Goal: Transaction & Acquisition: Purchase product/service

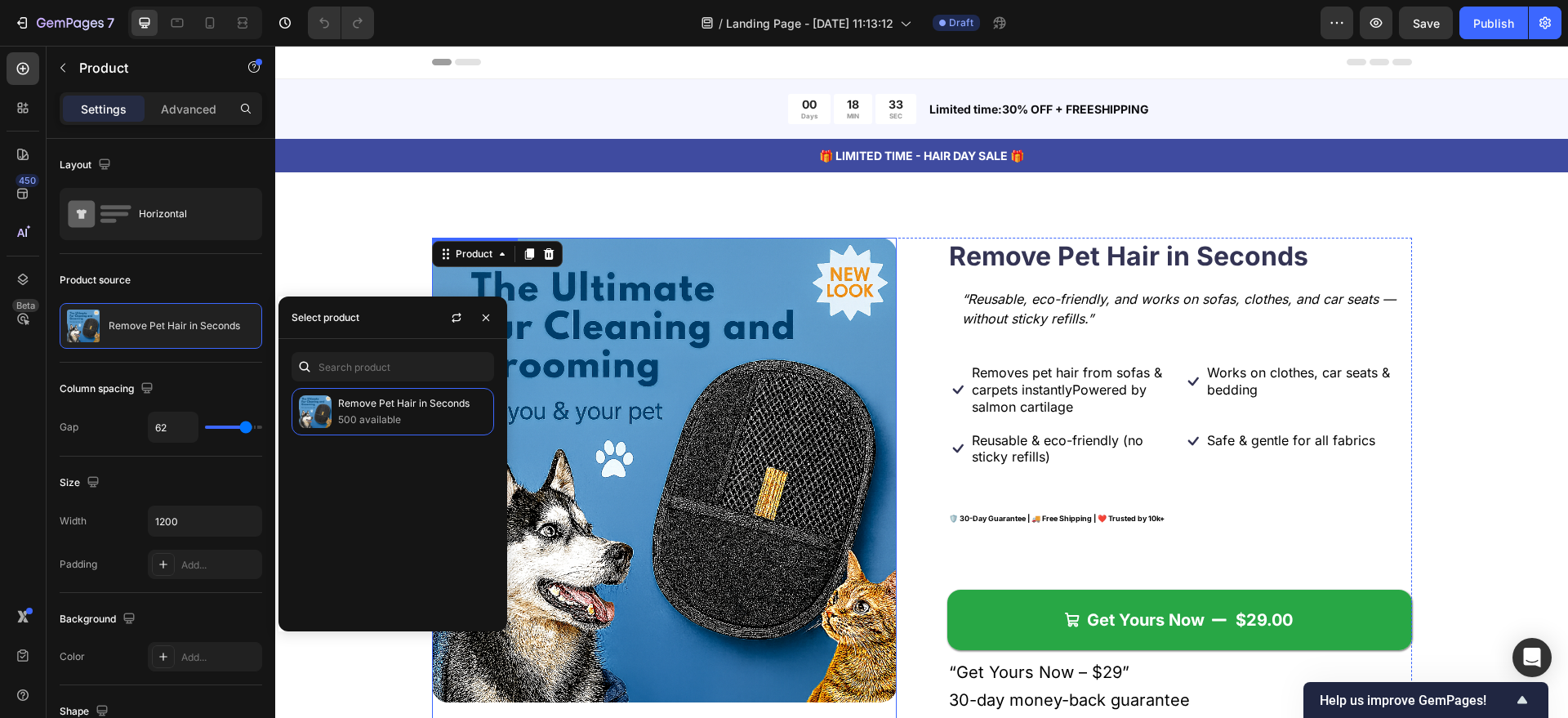
scroll to position [511, 0]
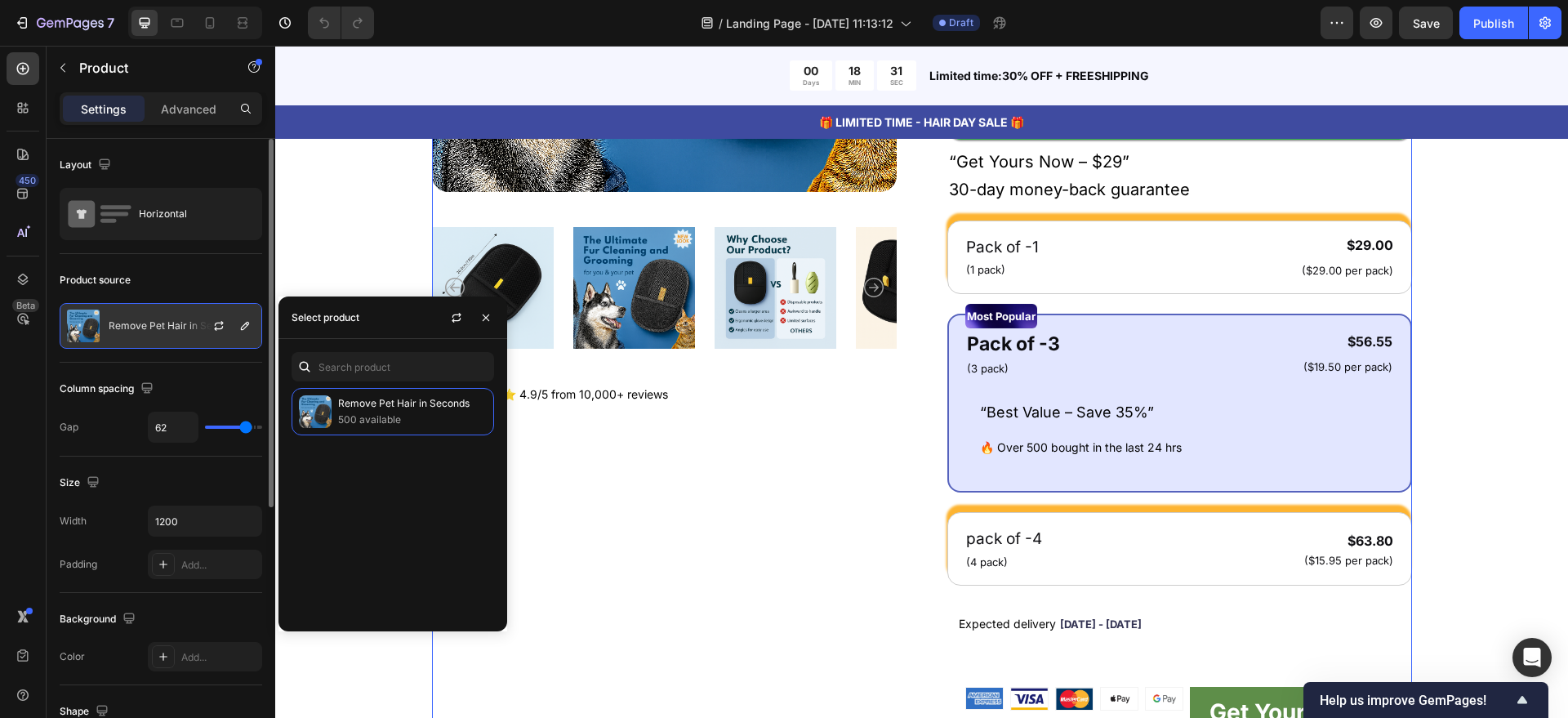
click at [178, 327] on p "Remove Pet Hair in Seconds" at bounding box center [175, 326] width 132 height 11
click at [220, 327] on icon "button" at bounding box center [219, 327] width 13 height 13
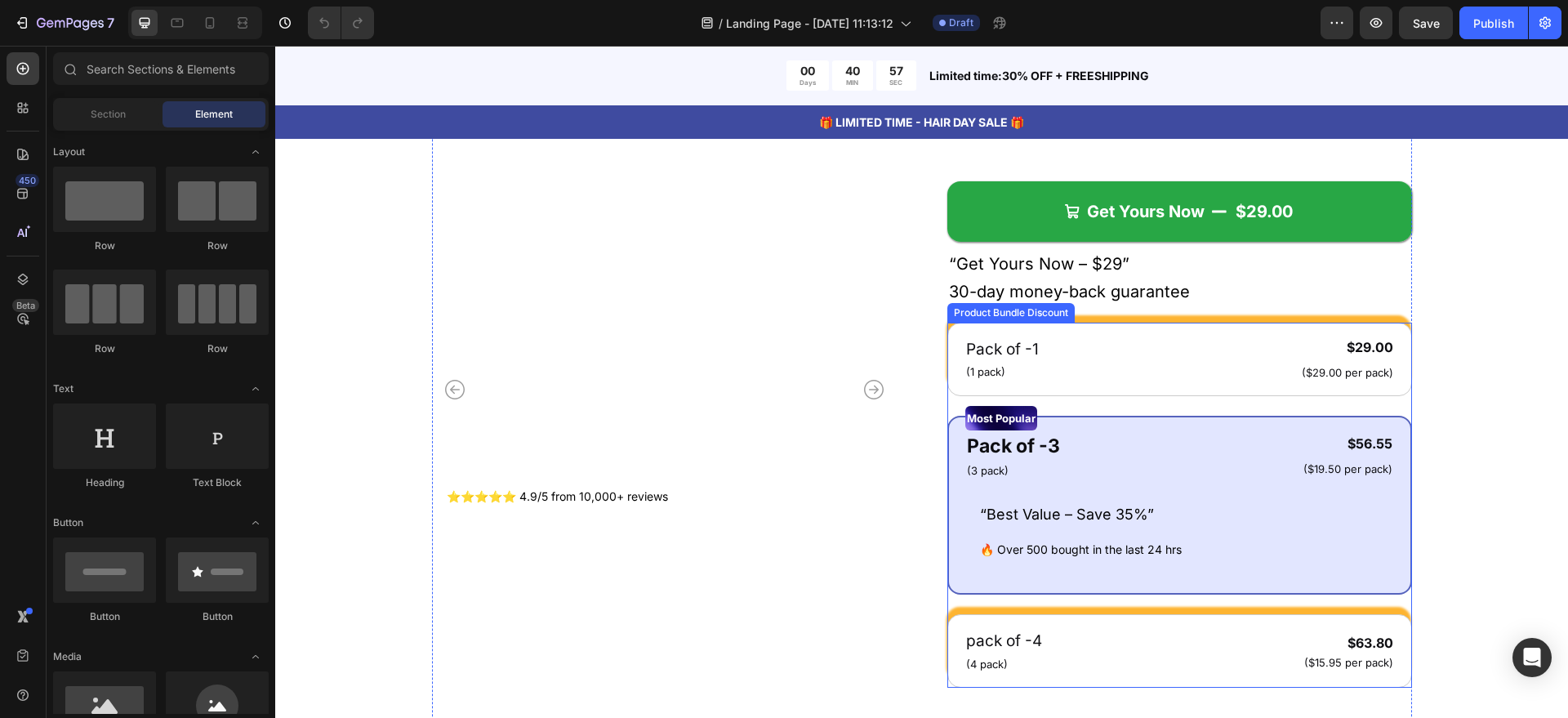
scroll to position [511, 0]
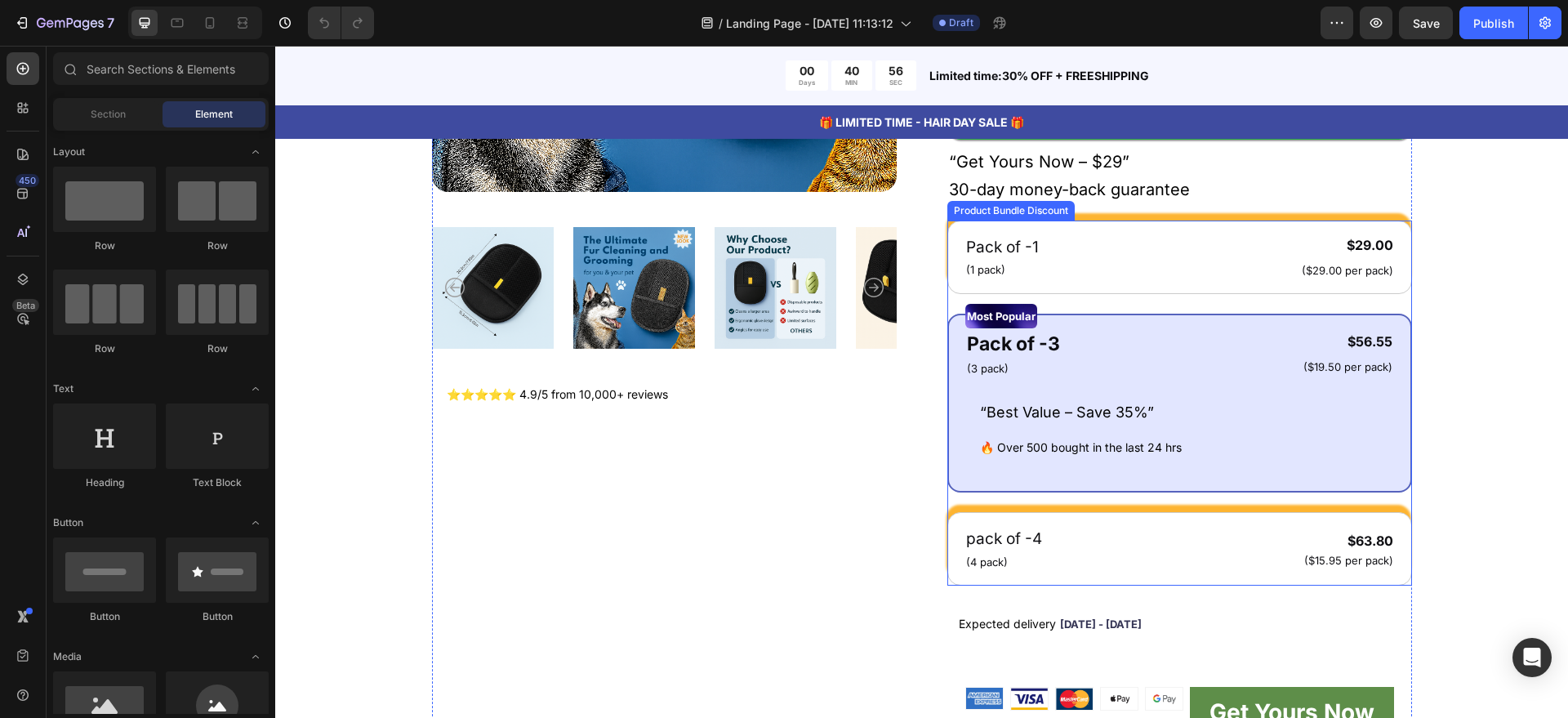
click at [1267, 297] on div "Pack of -1 Text Block (1 pack) Text Block $29.00 Product Price Product Price ($…" at bounding box center [1179, 403] width 465 height 365
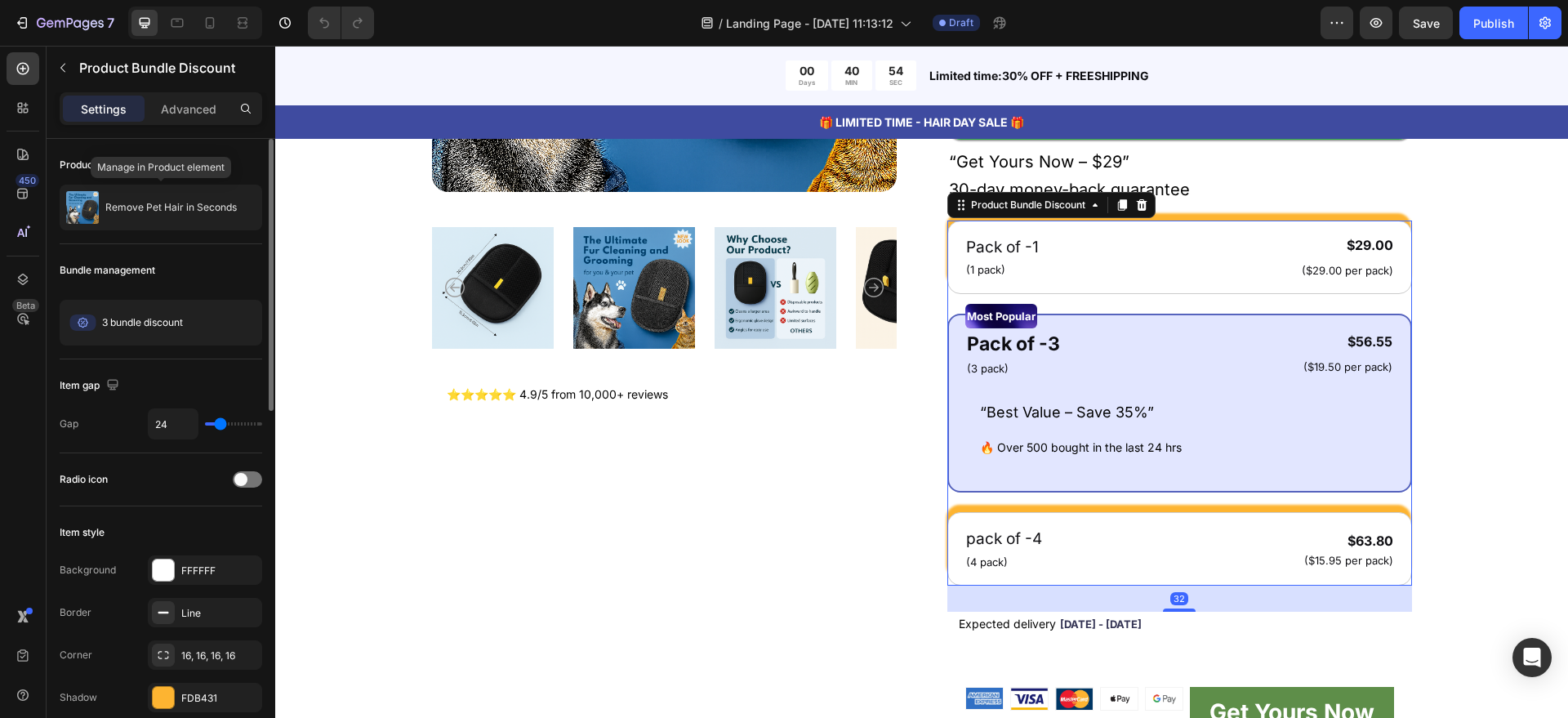
drag, startPoint x: 150, startPoint y: 209, endPoint x: 208, endPoint y: 263, distance: 79.2
click at [152, 209] on p "Remove Pet Hair in Seconds" at bounding box center [171, 207] width 132 height 11
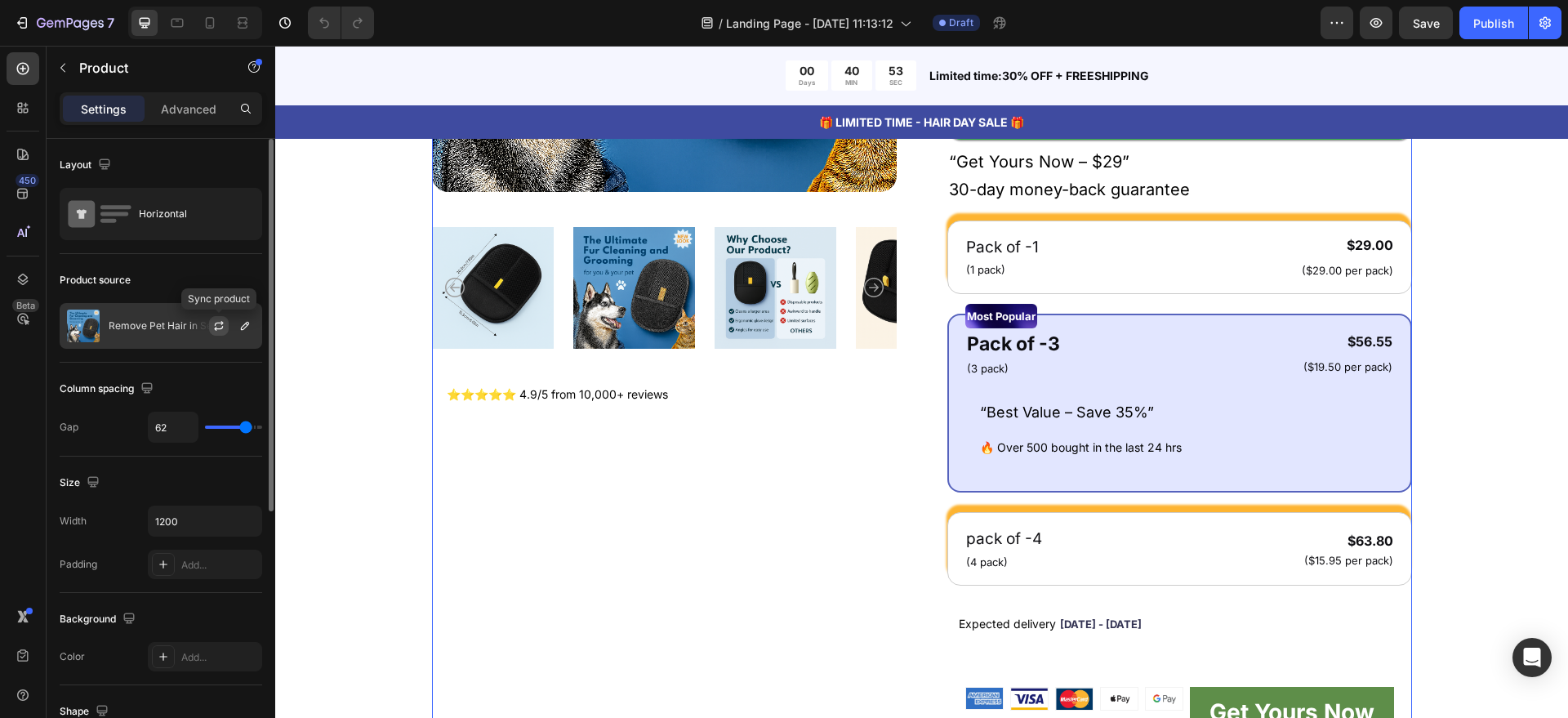
click at [212, 327] on icon "button" at bounding box center [219, 327] width 13 height 13
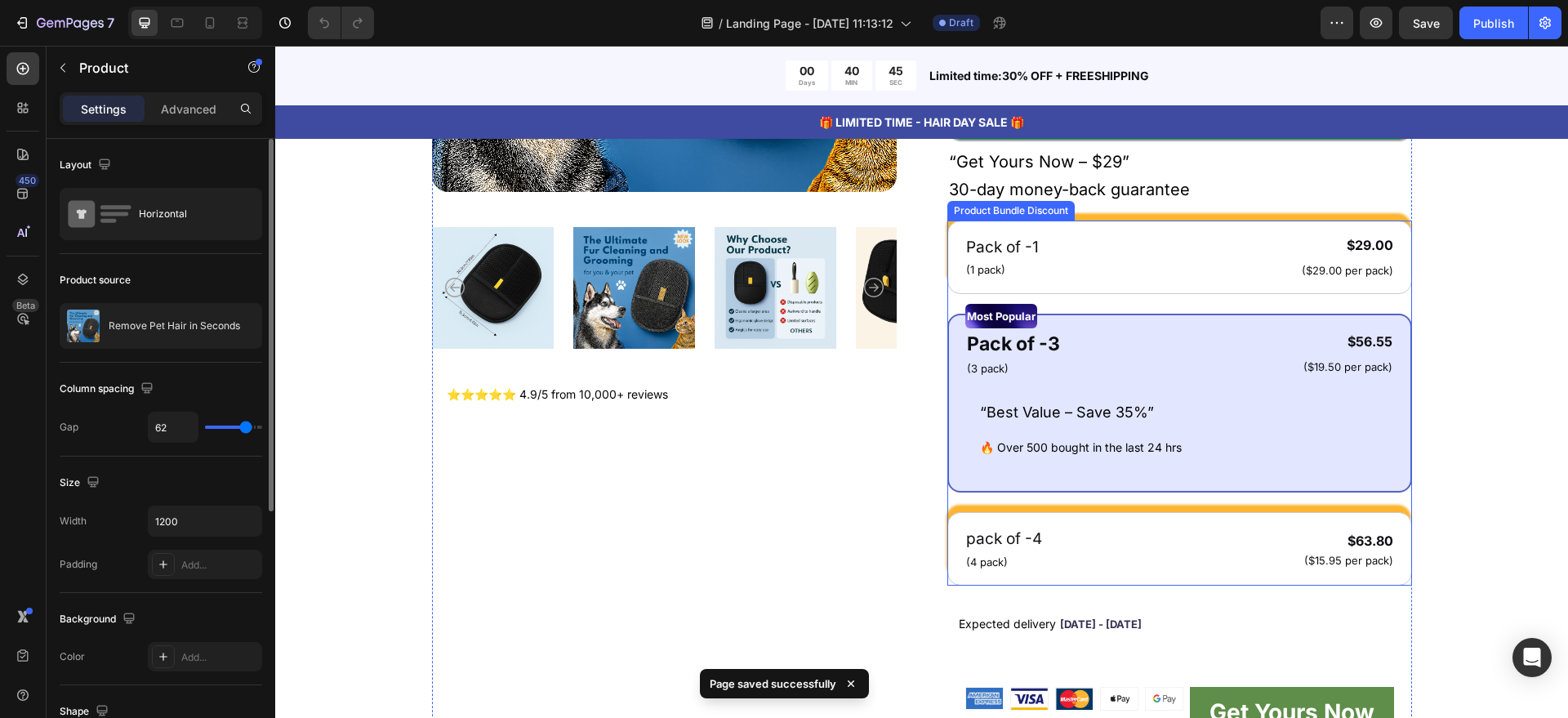
click at [1393, 298] on div "Pack of -1 Text Block (1 pack) Text Block $29.00 Product Price Product Price ($…" at bounding box center [1179, 403] width 465 height 365
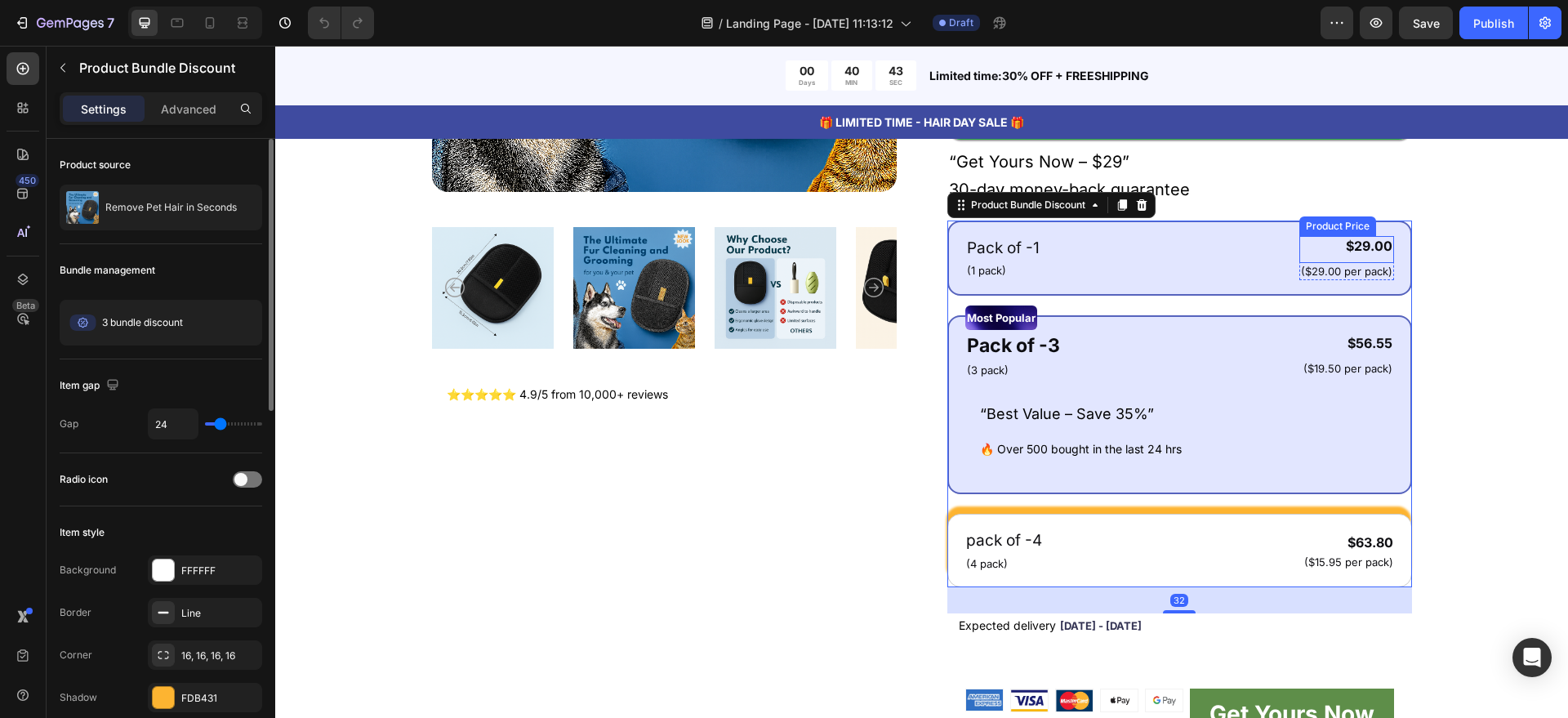
click at [1365, 241] on div "$29.00" at bounding box center [1346, 245] width 94 height 20
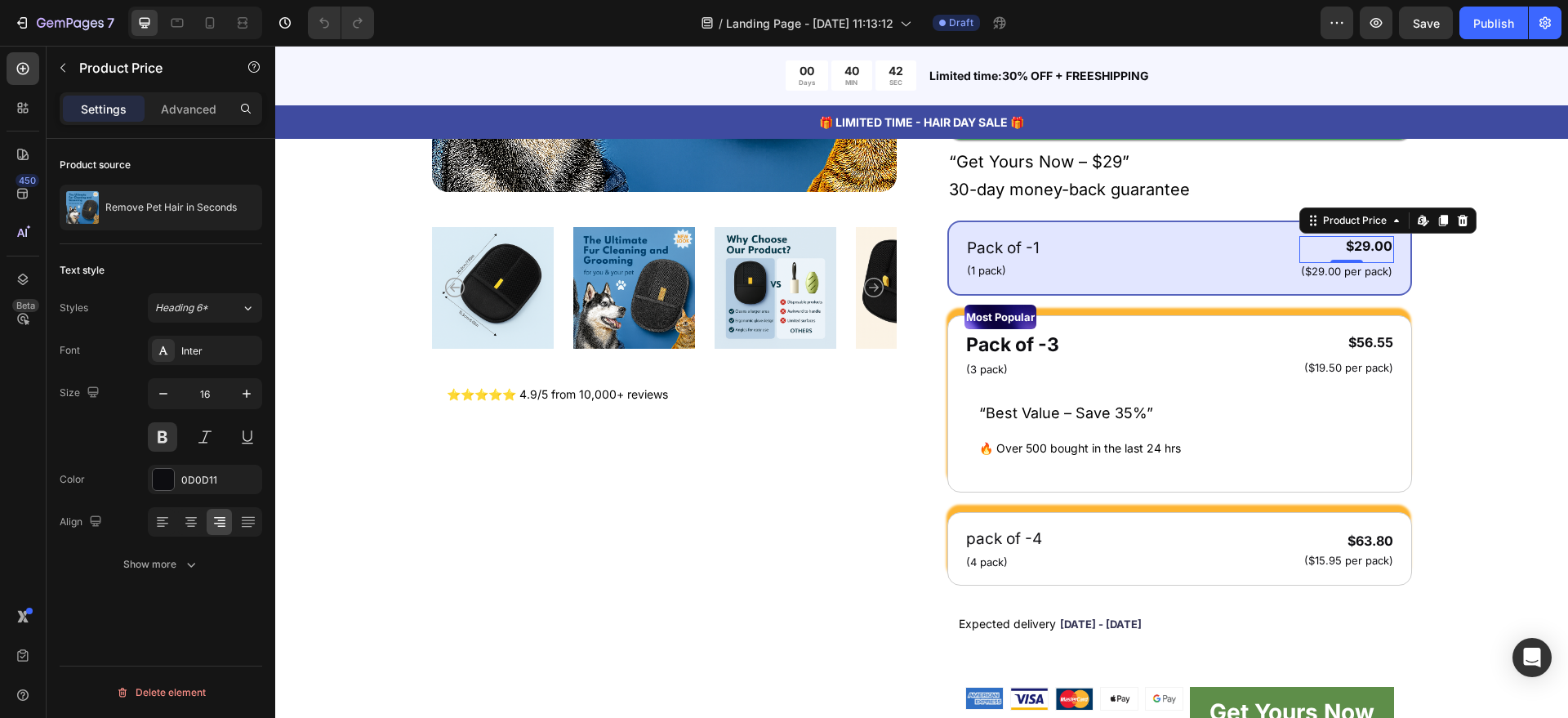
click at [1365, 241] on div "$29.00" at bounding box center [1346, 245] width 94 height 20
click at [1423, 186] on div "Product Images ⭐⭐⭐⭐⭐ 4.9/5 from 10,000+ reviews Heading Row Remove Pet Hair in …" at bounding box center [921, 245] width 1161 height 1038
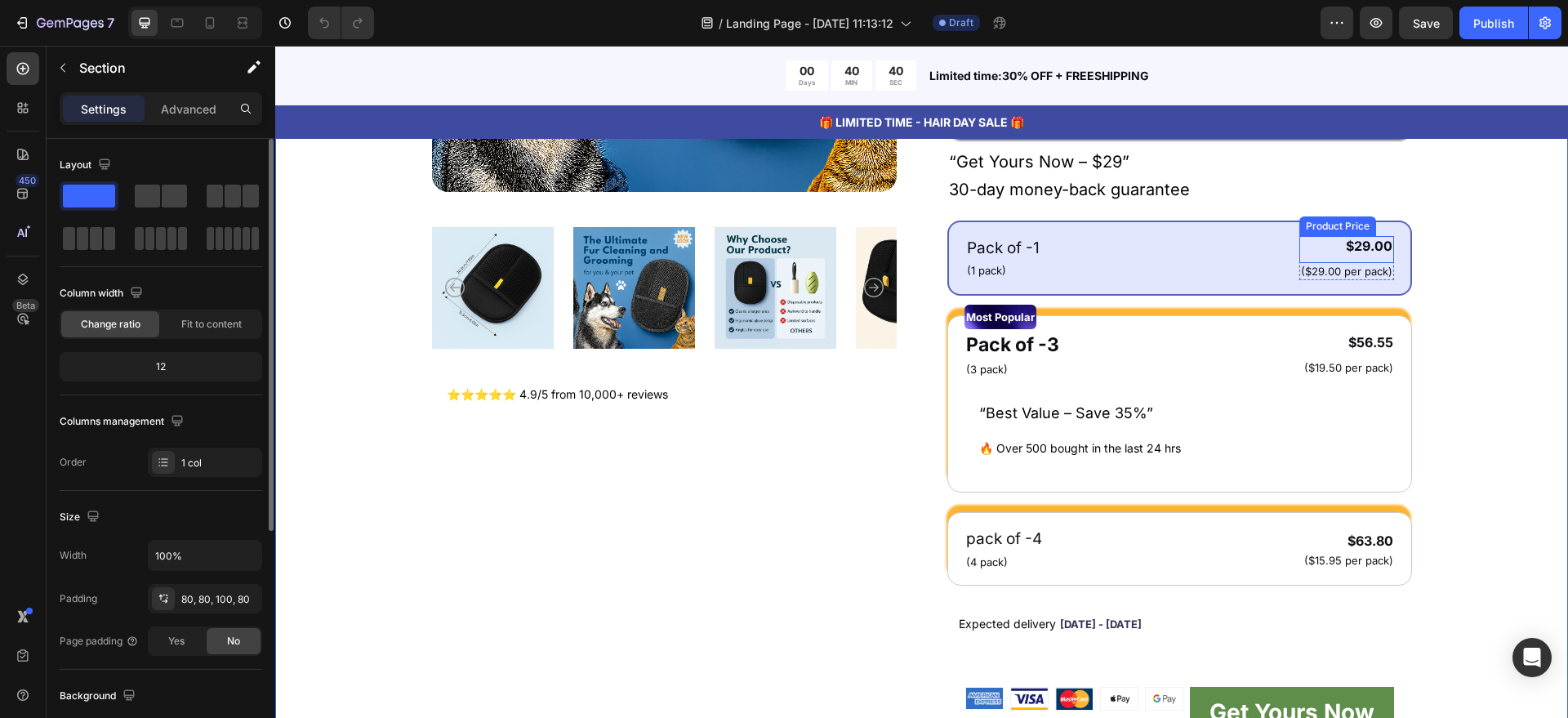
click at [1364, 246] on div "$29.00" at bounding box center [1346, 245] width 94 height 20
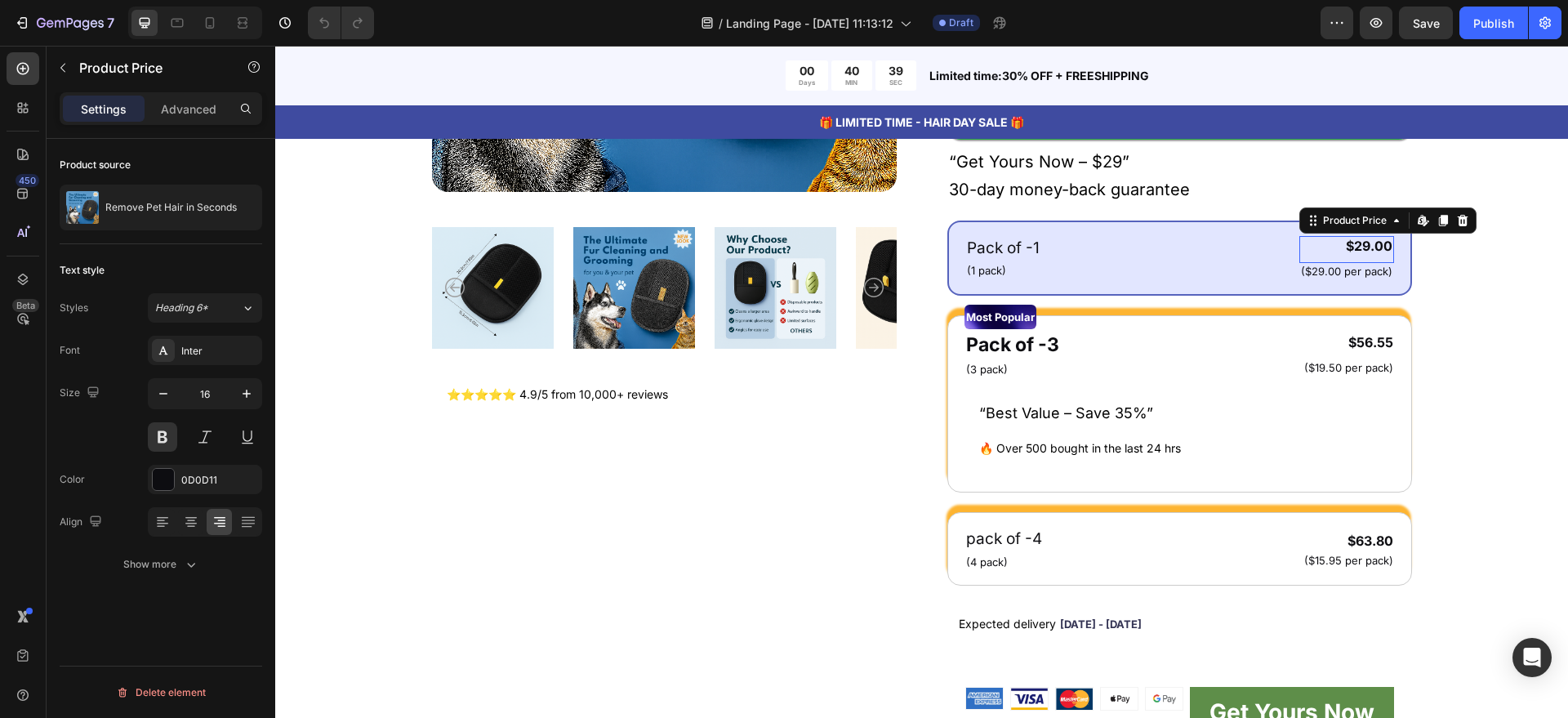
click at [1364, 247] on div "$29.00" at bounding box center [1346, 245] width 94 height 20
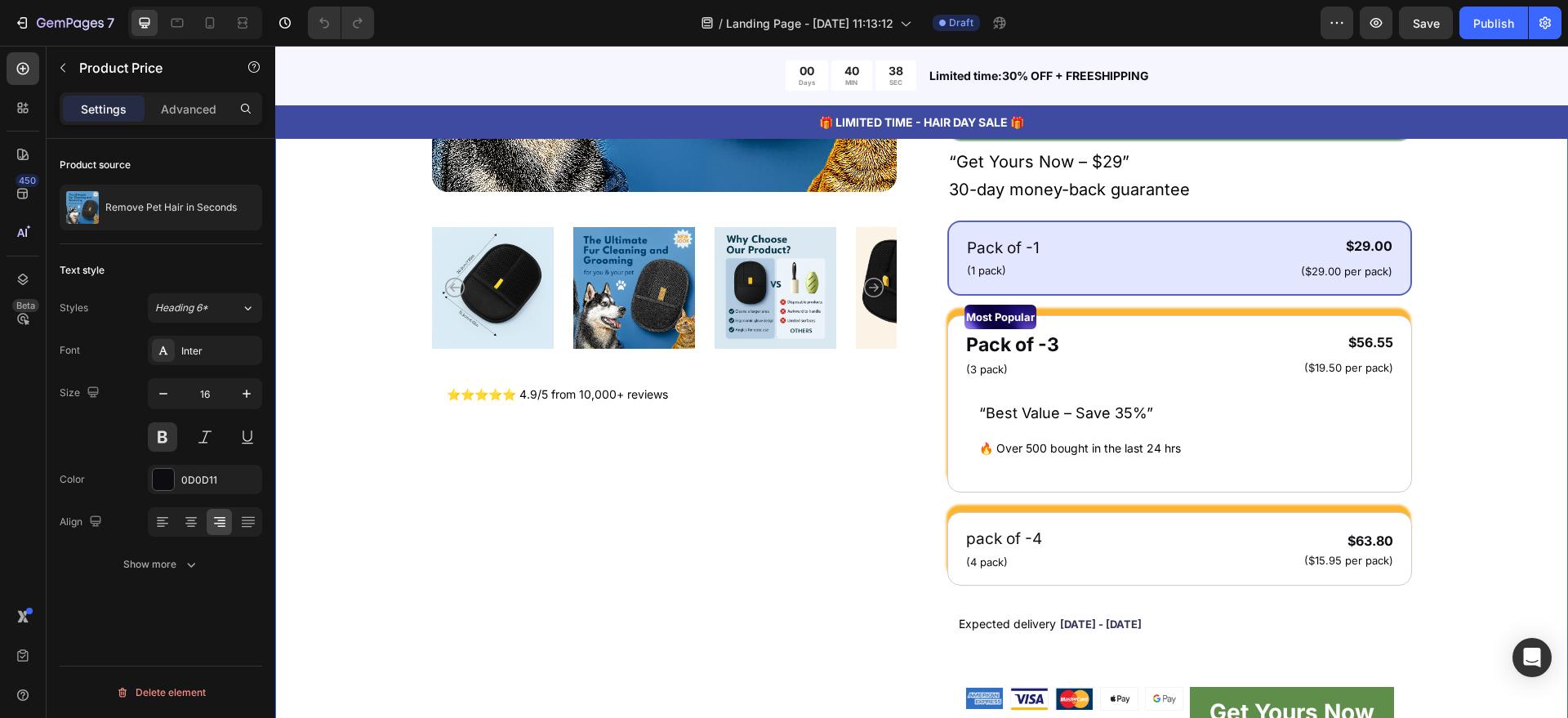
click at [1410, 186] on div "Product Images ⭐⭐⭐⭐⭐ 4.9/5 from 10,000+ reviews Heading Row Remove Pet Hair in …" at bounding box center [921, 245] width 1161 height 1038
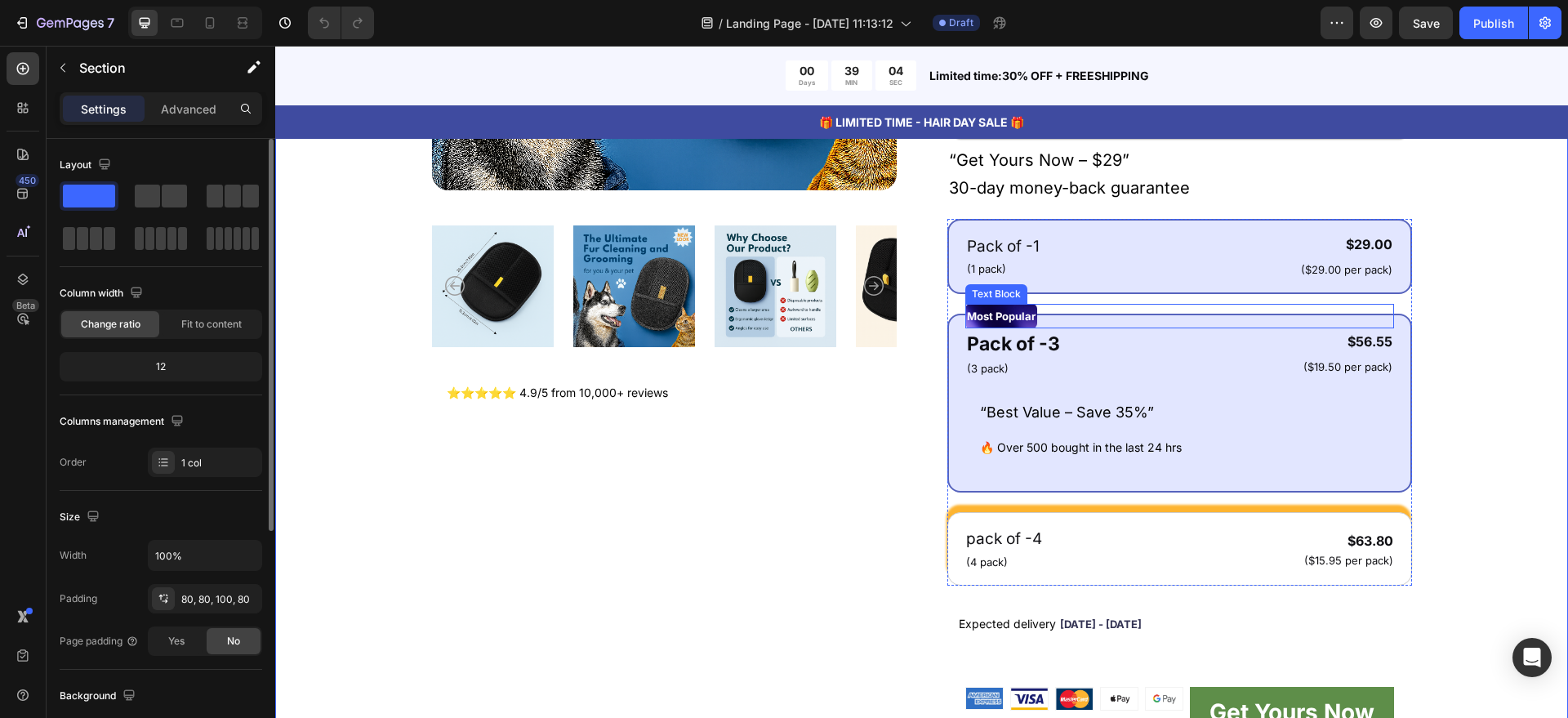
scroll to position [613, 0]
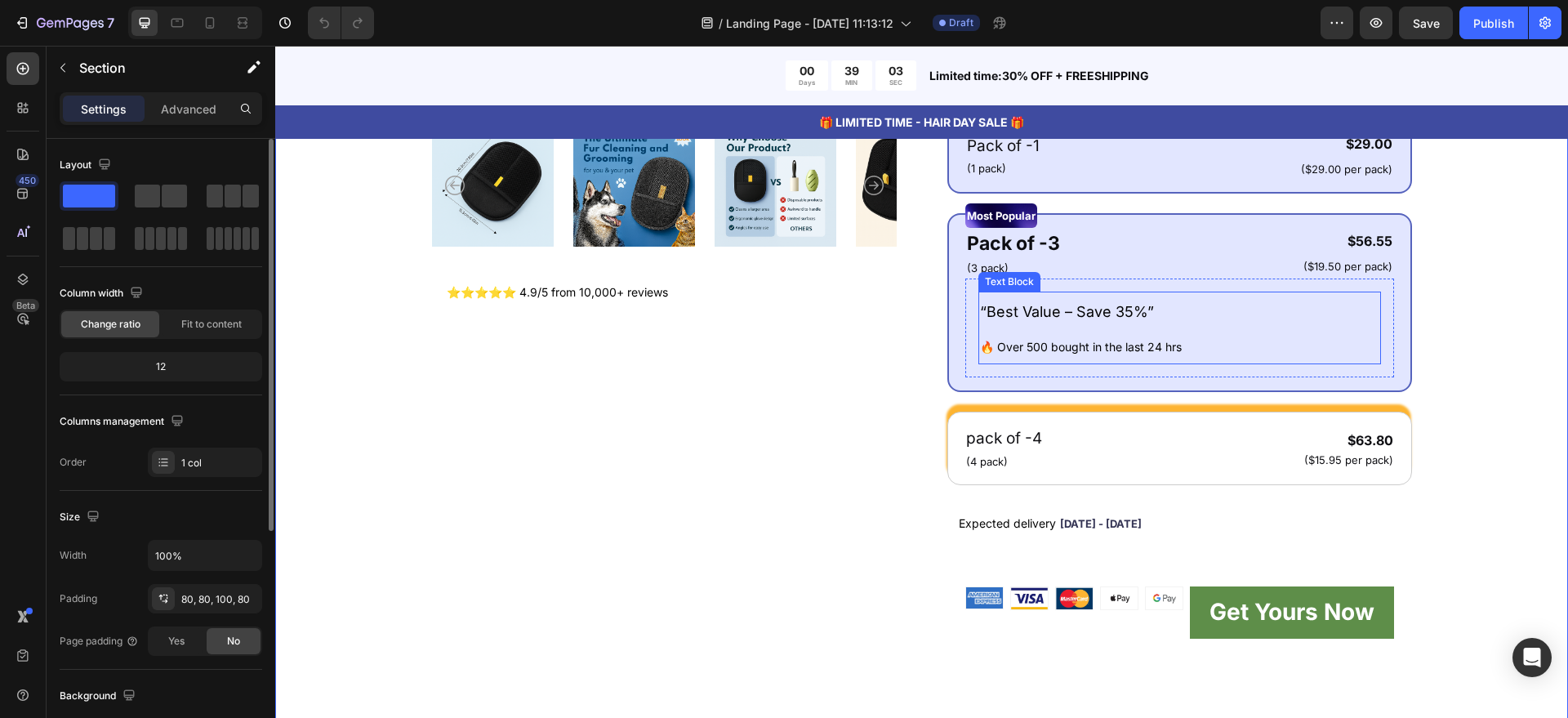
click at [1204, 319] on p "“Best Value – Save 35%”" at bounding box center [1180, 310] width 399 height 34
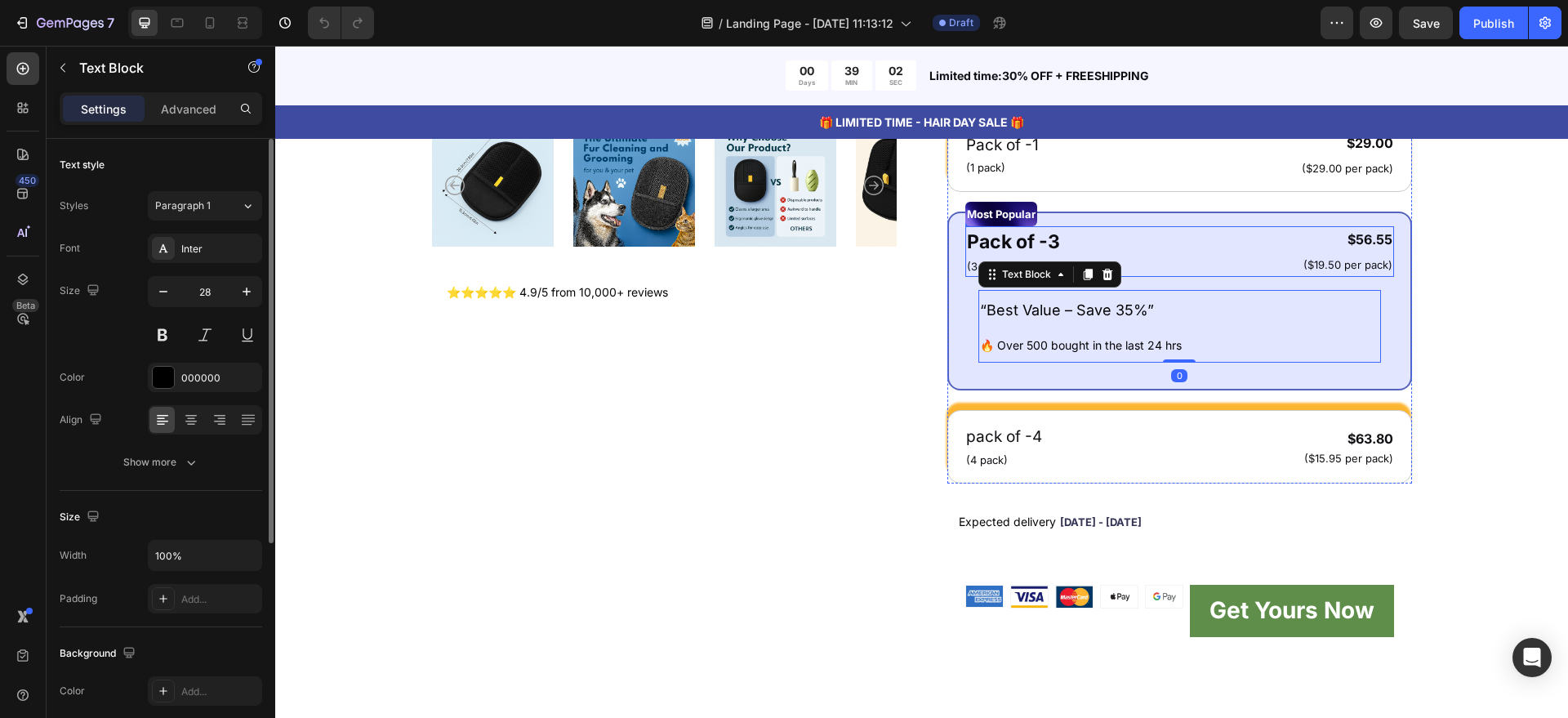
click at [1220, 262] on div "Pack of -3 Text Block (3 pack) Text Block $56.55 Product Price Product Price ($…" at bounding box center [1179, 251] width 429 height 51
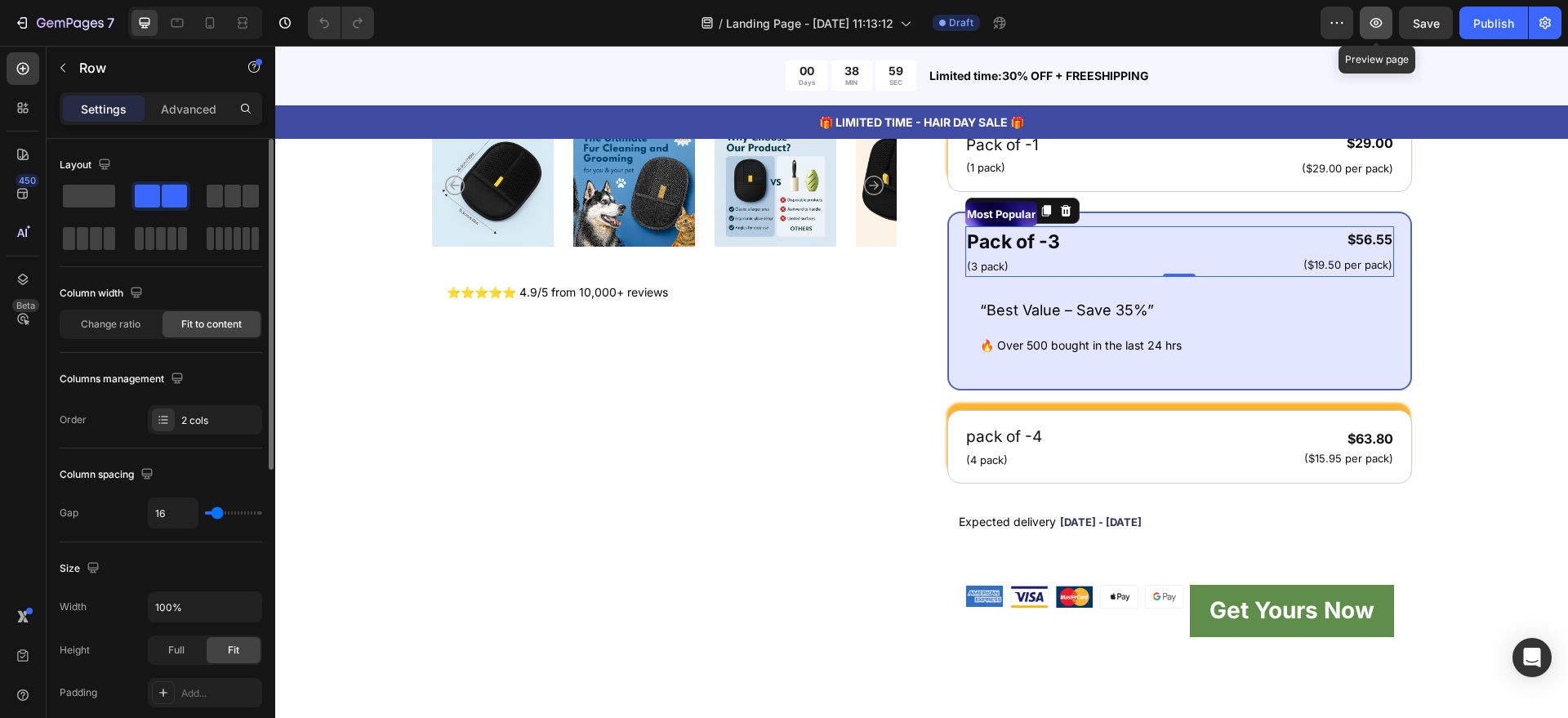
click at [1377, 33] on button "button" at bounding box center [1376, 23] width 32 height 32
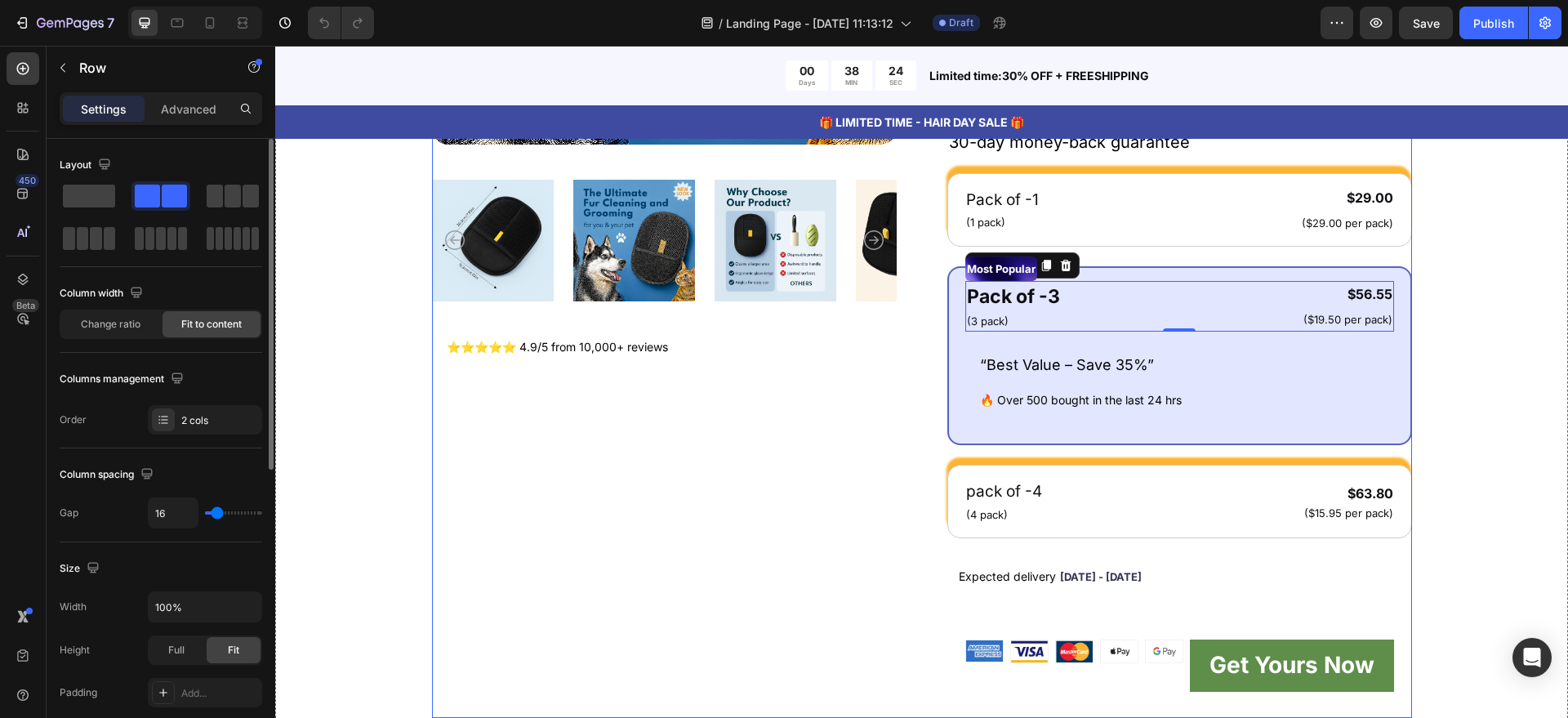
scroll to position [511, 0]
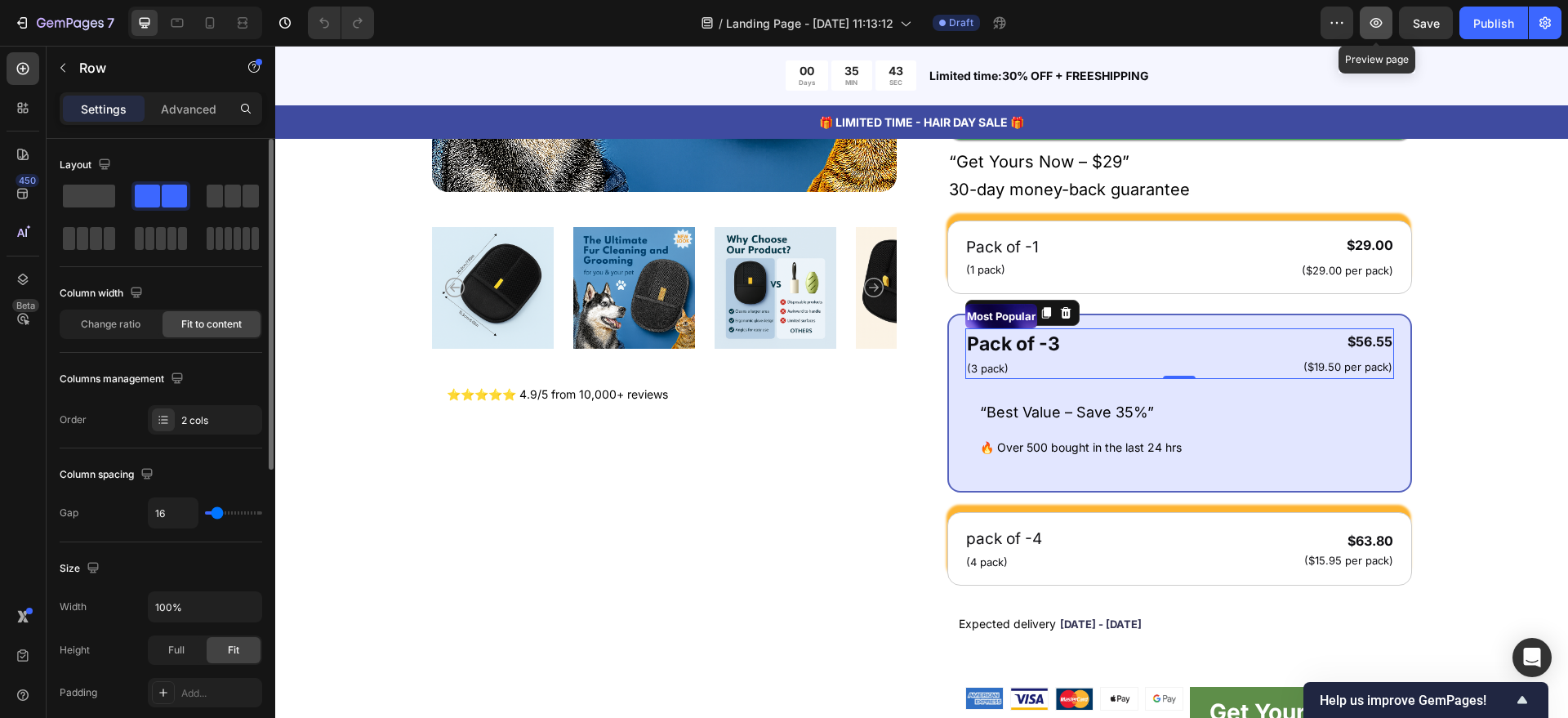
click at [1363, 15] on button "button" at bounding box center [1376, 23] width 32 height 32
